Goal: Information Seeking & Learning: Learn about a topic

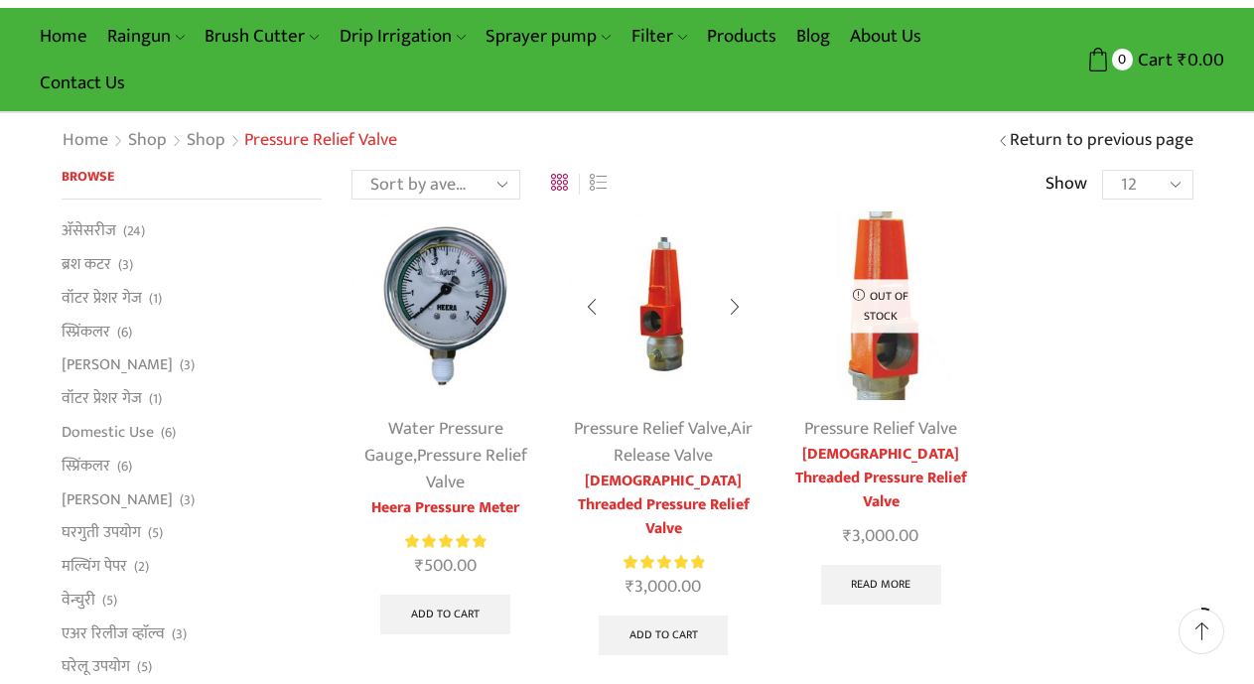
scroll to position [99, 0]
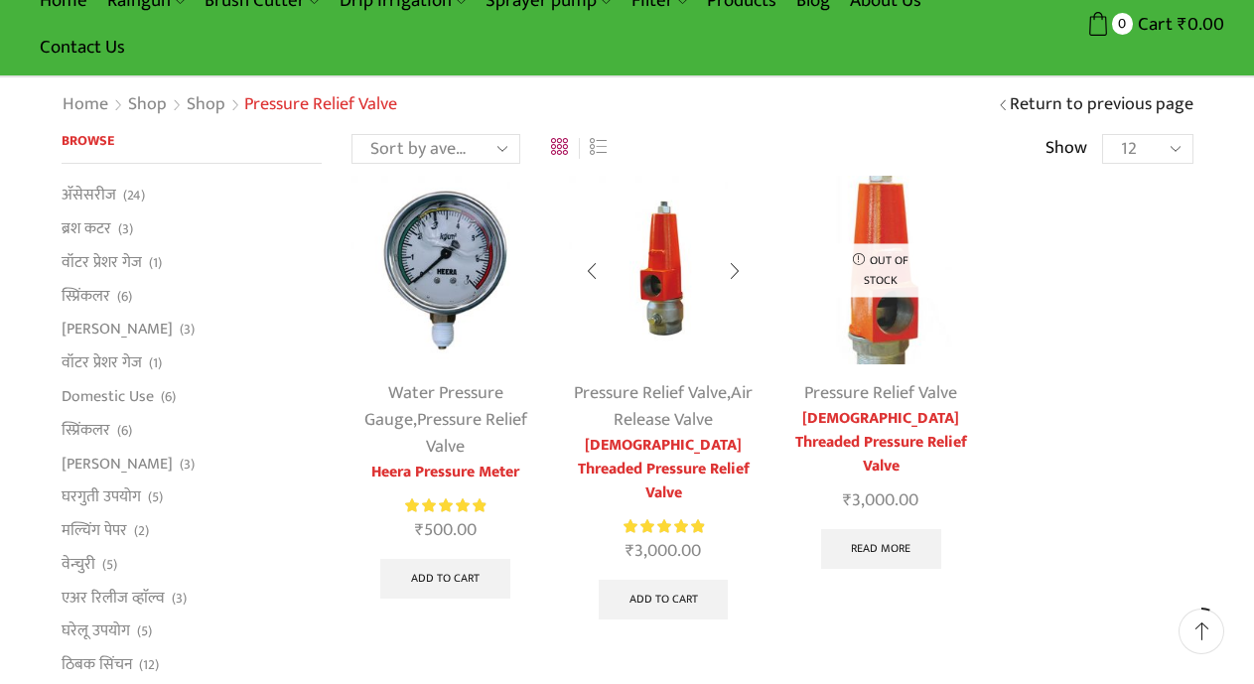
click at [669, 275] on img at bounding box center [663, 270] width 188 height 188
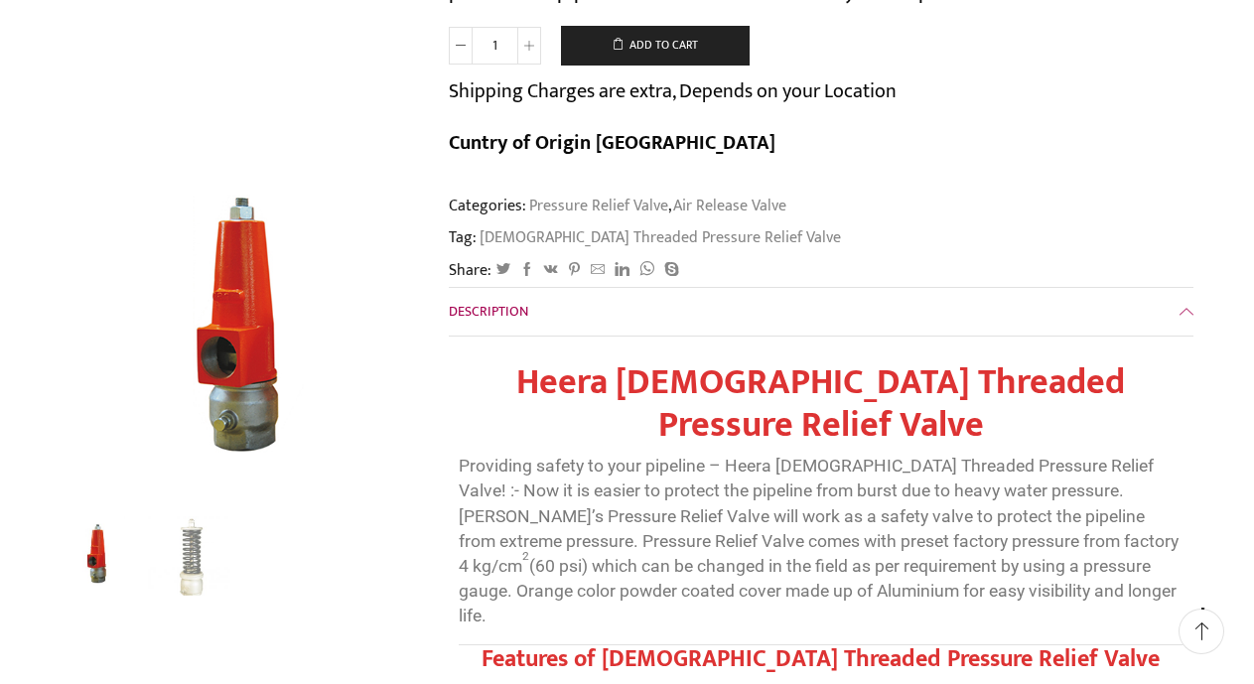
scroll to position [496, 0]
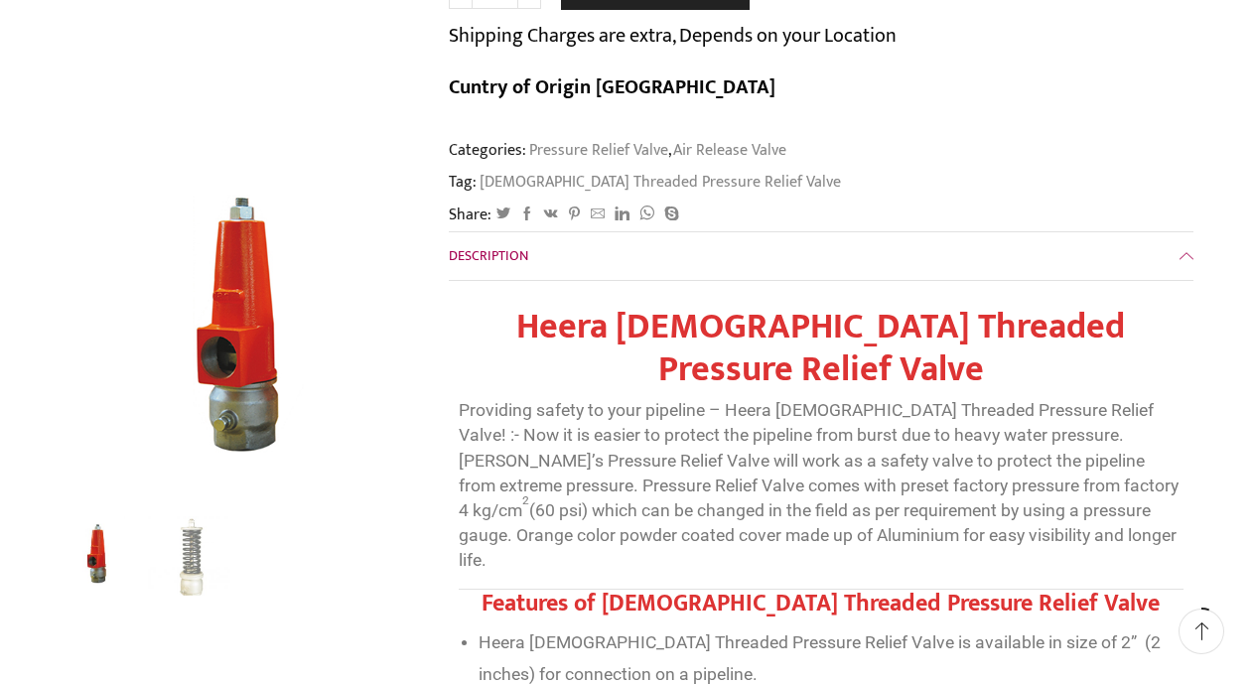
click at [729, 297] on strong "Heera [DEMOGRAPHIC_DATA] Threaded Pressure Relief Valve" at bounding box center [820, 348] width 609 height 102
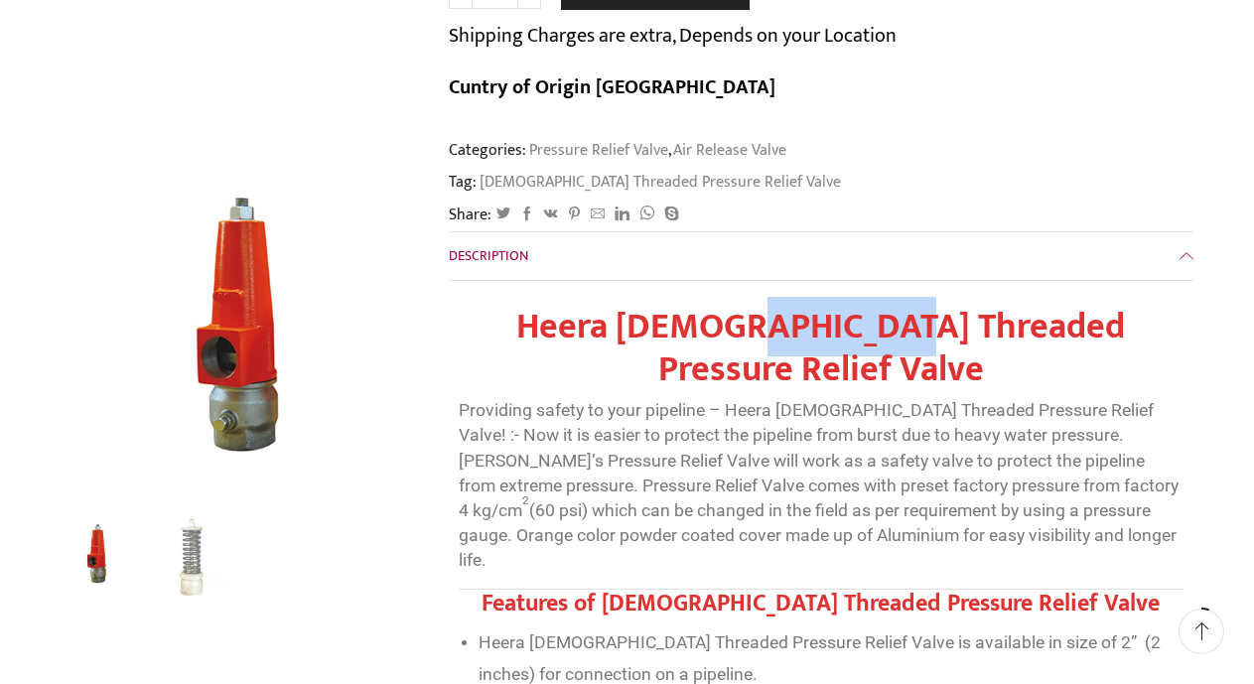
click at [729, 297] on strong "Heera [DEMOGRAPHIC_DATA] Threaded Pressure Relief Valve" at bounding box center [820, 348] width 609 height 102
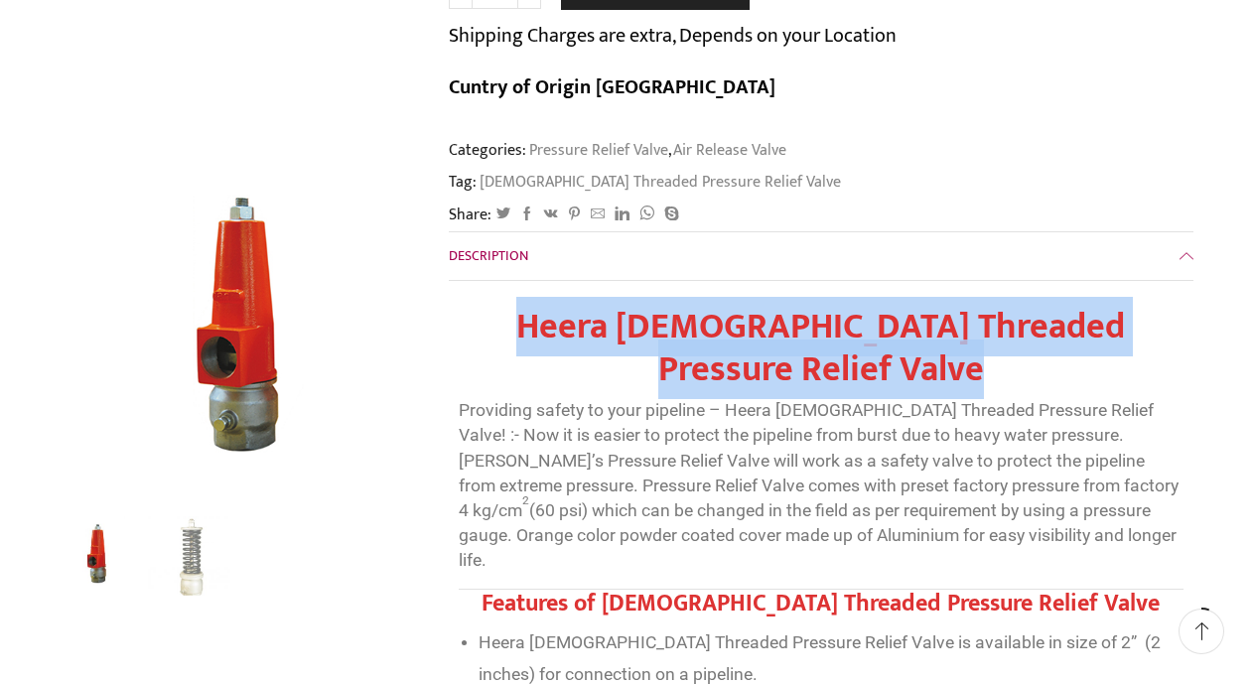
click at [729, 297] on strong "Heera [DEMOGRAPHIC_DATA] Threaded Pressure Relief Valve" at bounding box center [820, 348] width 609 height 102
copy div "Heera [DEMOGRAPHIC_DATA] Threaded Pressure Relief Valve"
